Goal: Transaction & Acquisition: Subscribe to service/newsletter

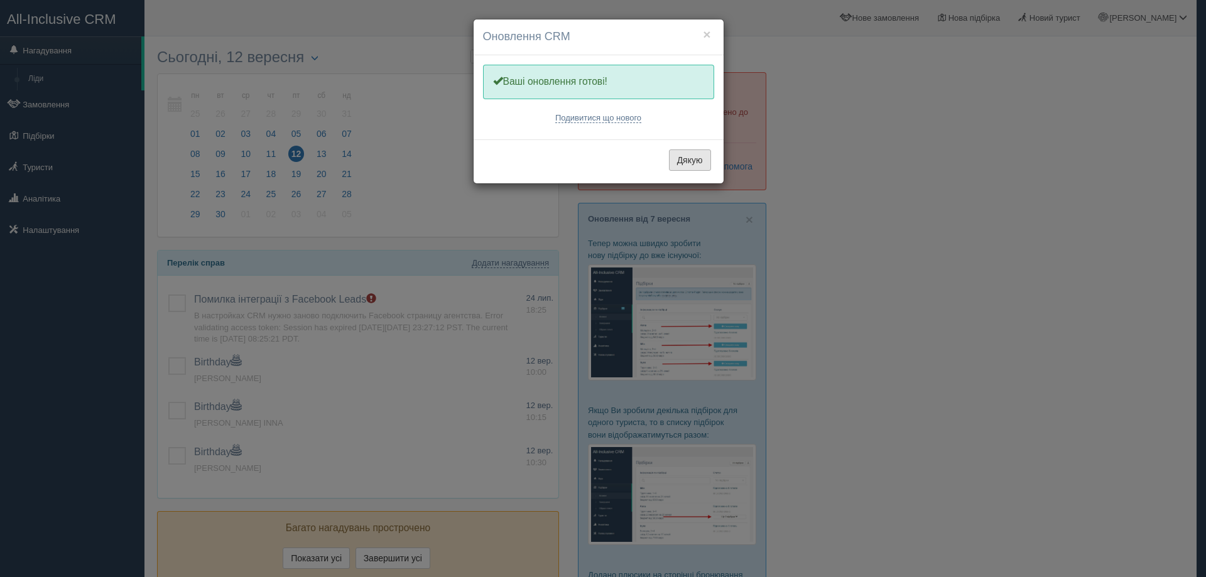
click at [689, 160] on button "Дякую" at bounding box center [690, 160] width 42 height 21
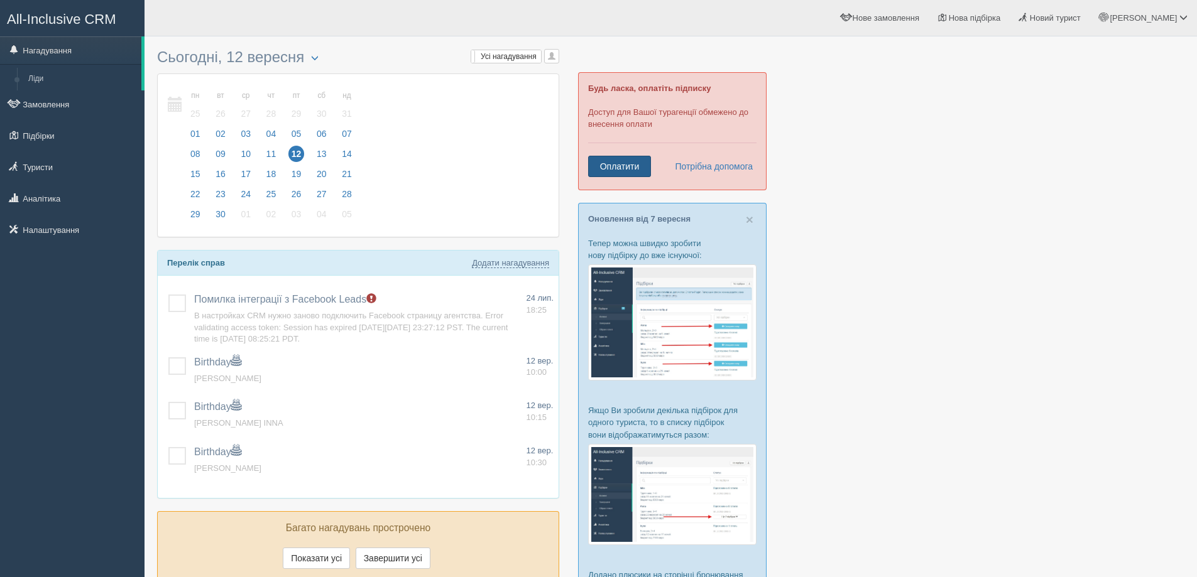
click at [609, 172] on link "Оплатити" at bounding box center [619, 166] width 63 height 21
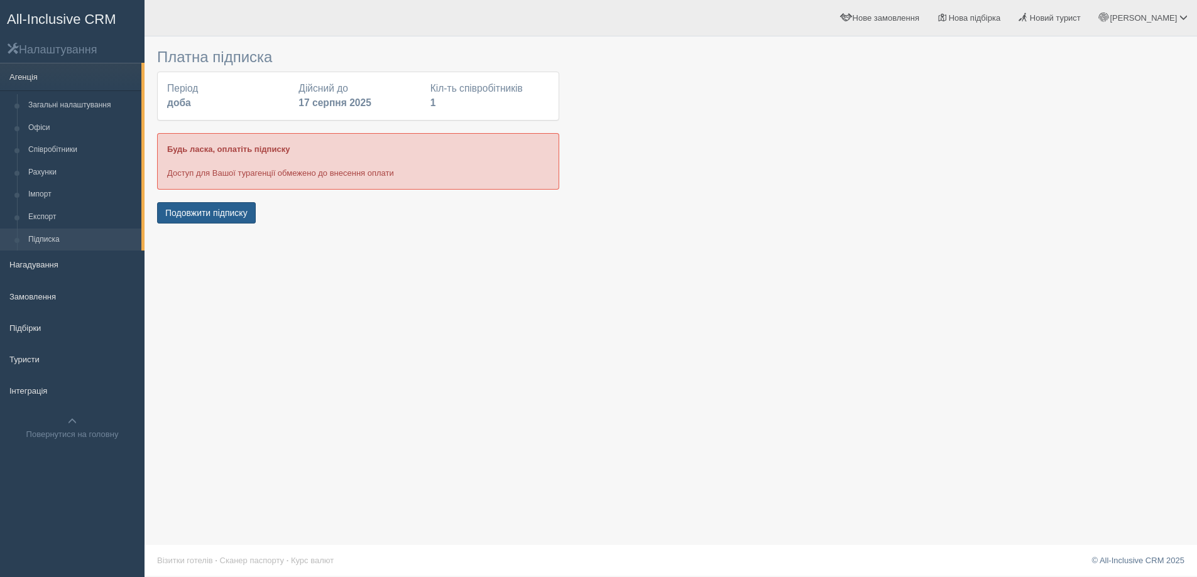
click at [194, 215] on button "Подовжити підписку" at bounding box center [206, 212] width 99 height 21
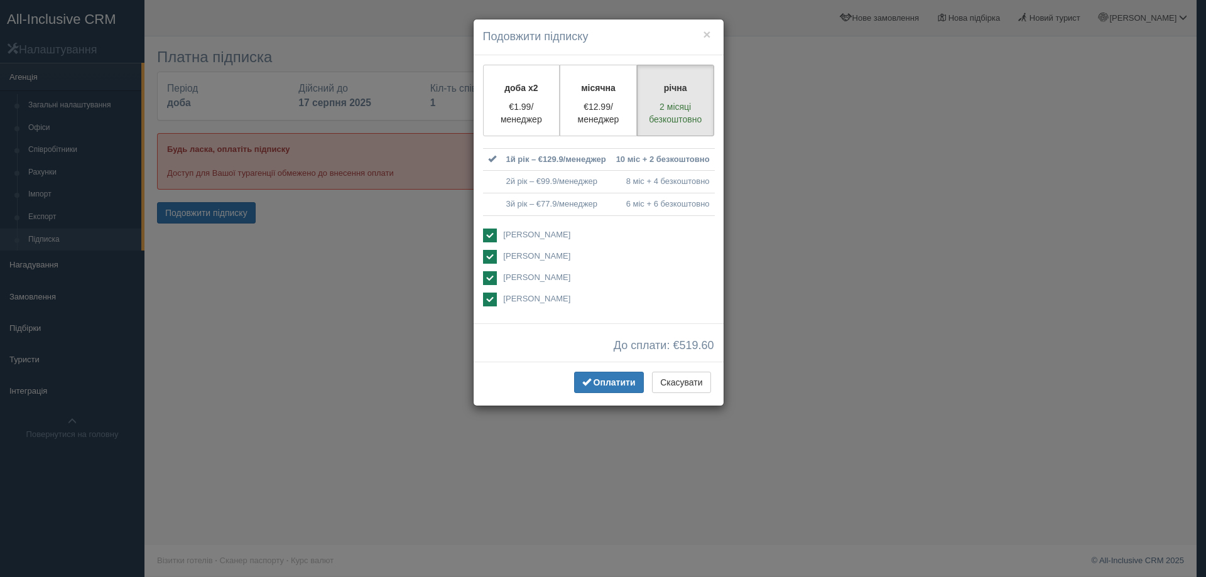
click at [486, 258] on ins at bounding box center [490, 257] width 14 height 14
checkbox input "false"
click at [493, 278] on ins at bounding box center [490, 278] width 14 height 14
checkbox input "false"
click at [491, 299] on ins at bounding box center [490, 300] width 14 height 14
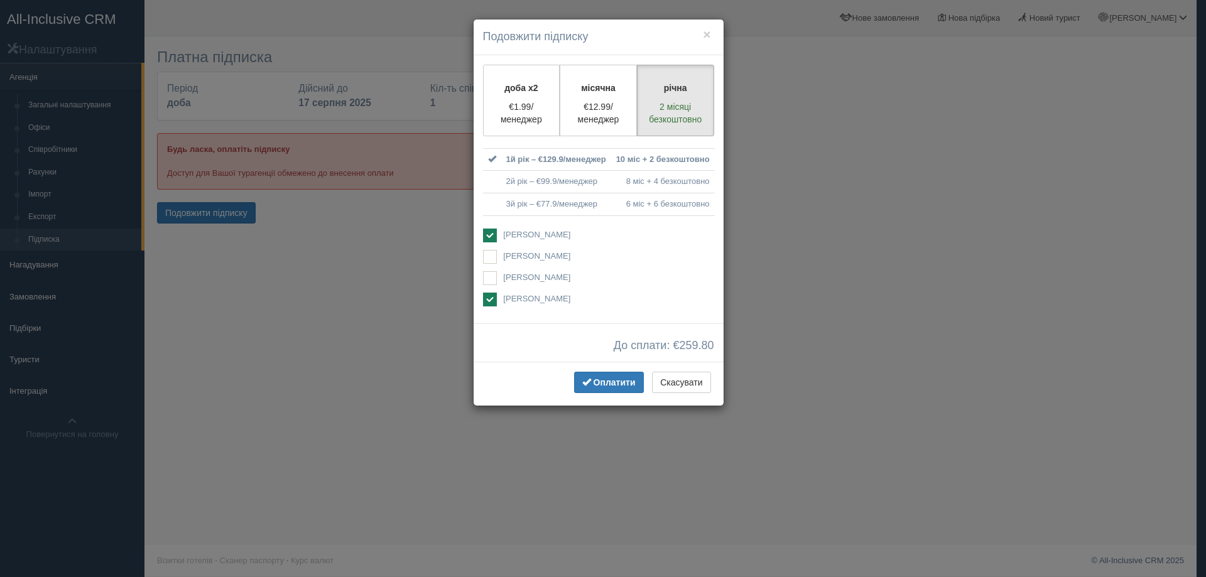
checkbox input "false"
click at [515, 94] on label "доба x2 €1.99/менеджер" at bounding box center [521, 101] width 77 height 72
radio input "true"
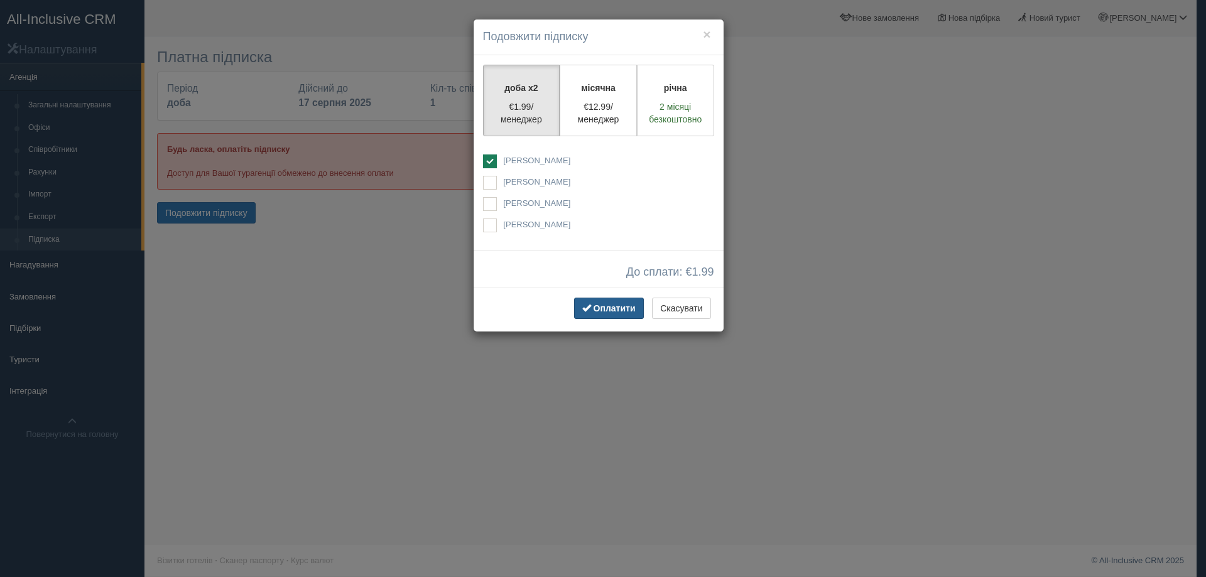
click at [606, 309] on span "Оплатити" at bounding box center [615, 308] width 42 height 10
